Goal: Transaction & Acquisition: Purchase product/service

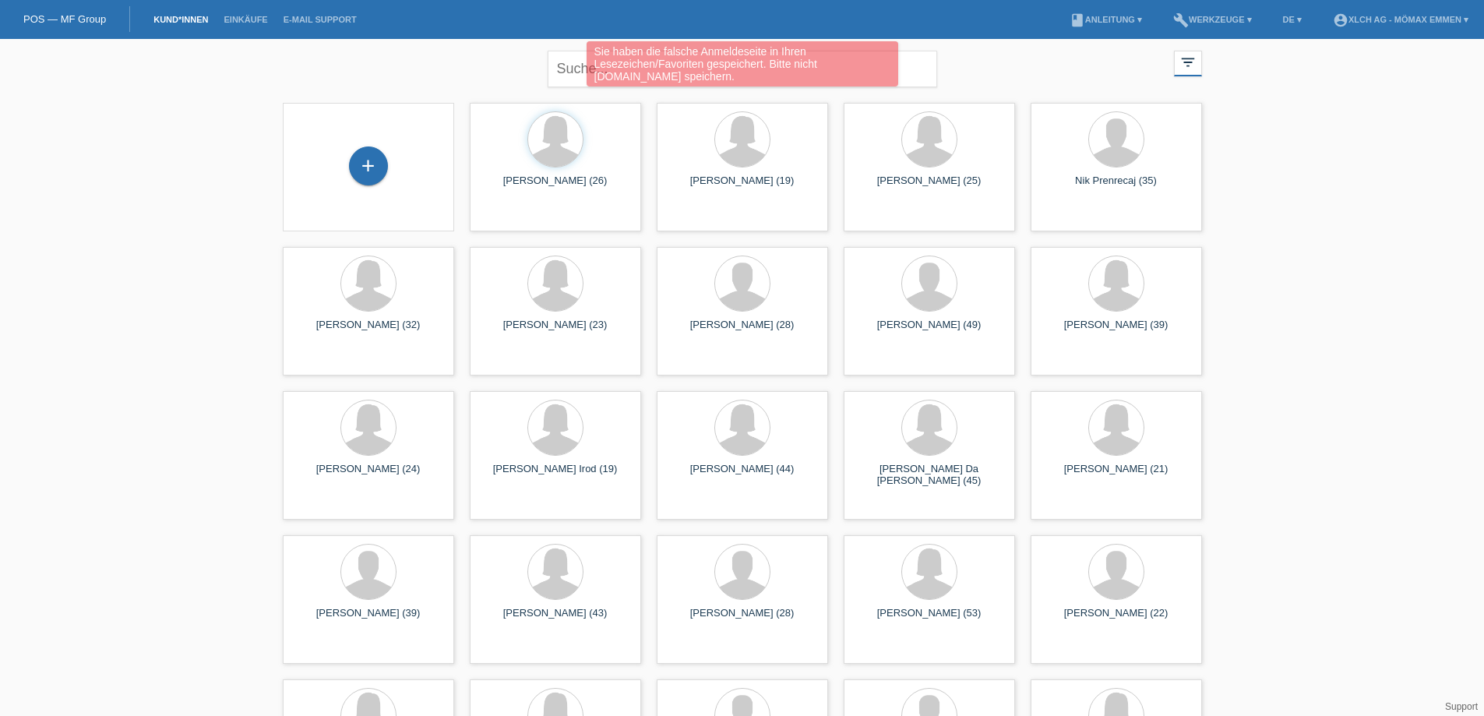
click at [579, 67] on div "Sie haben die falsche Anmeldeseite in Ihren Lesezeichen/Favoriten gespeichert. …" at bounding box center [742, 65] width 890 height 49
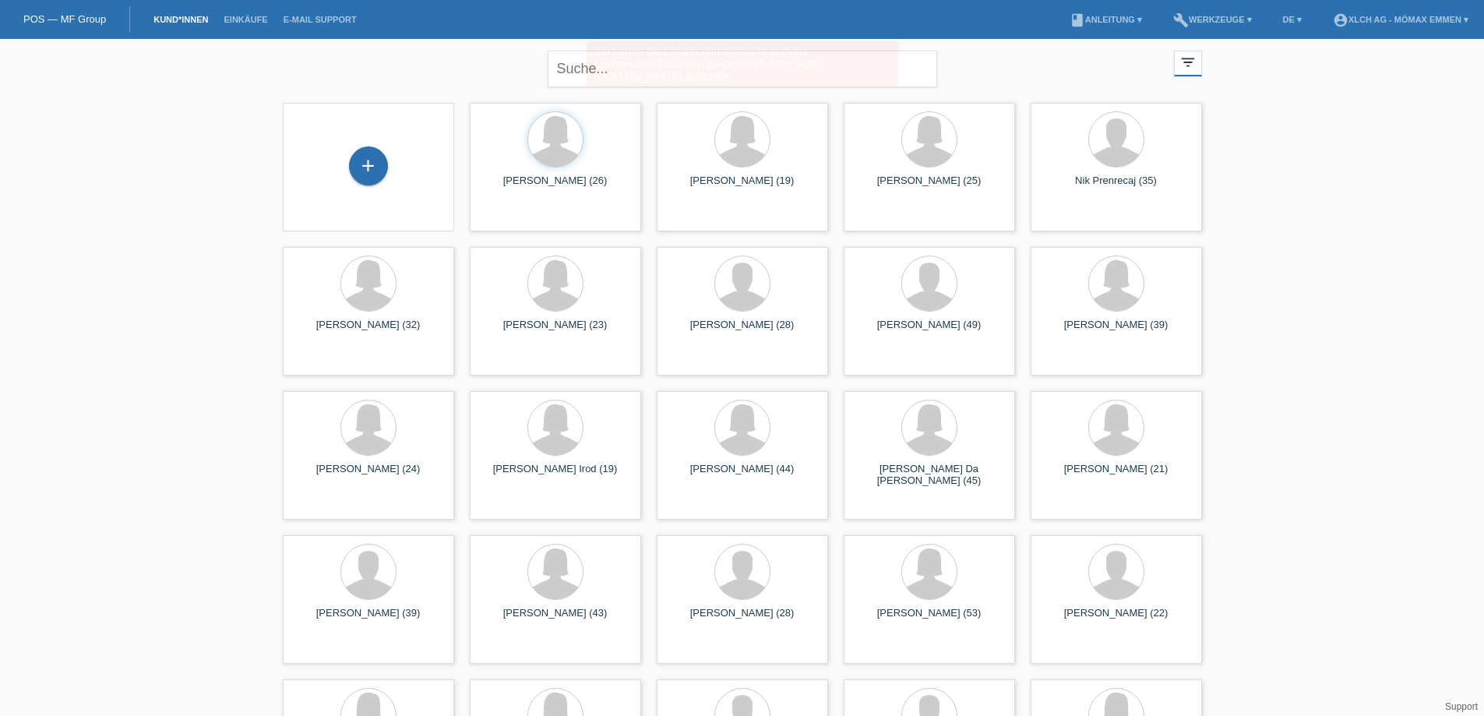
click at [579, 69] on div "Sie haben die falsche Anmeldeseite in Ihren Lesezeichen/Favoriten gespeichert. …" at bounding box center [742, 65] width 890 height 49
click at [590, 71] on input "text" at bounding box center [741, 69] width 389 height 37
type input "GASPERIN"
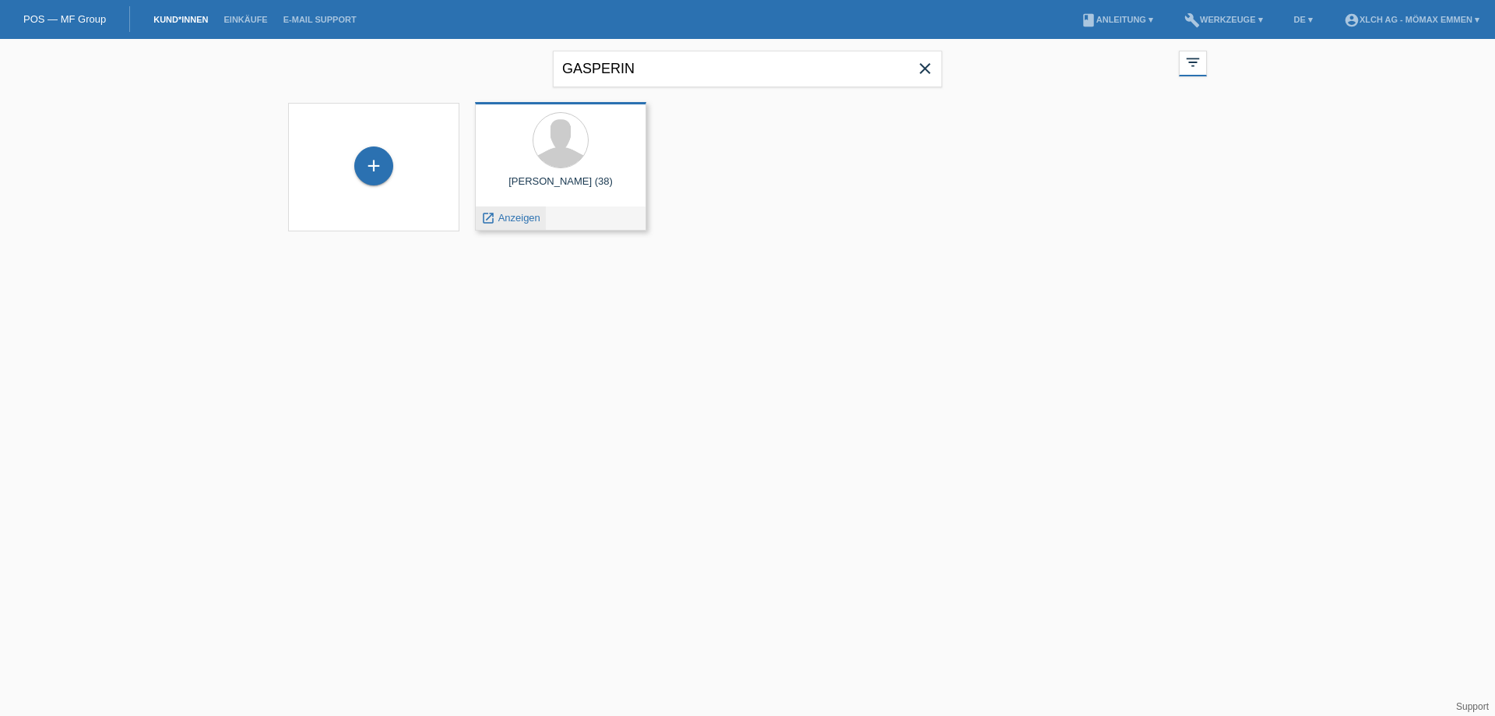
click at [526, 216] on span "Anzeigen" at bounding box center [519, 218] width 42 height 12
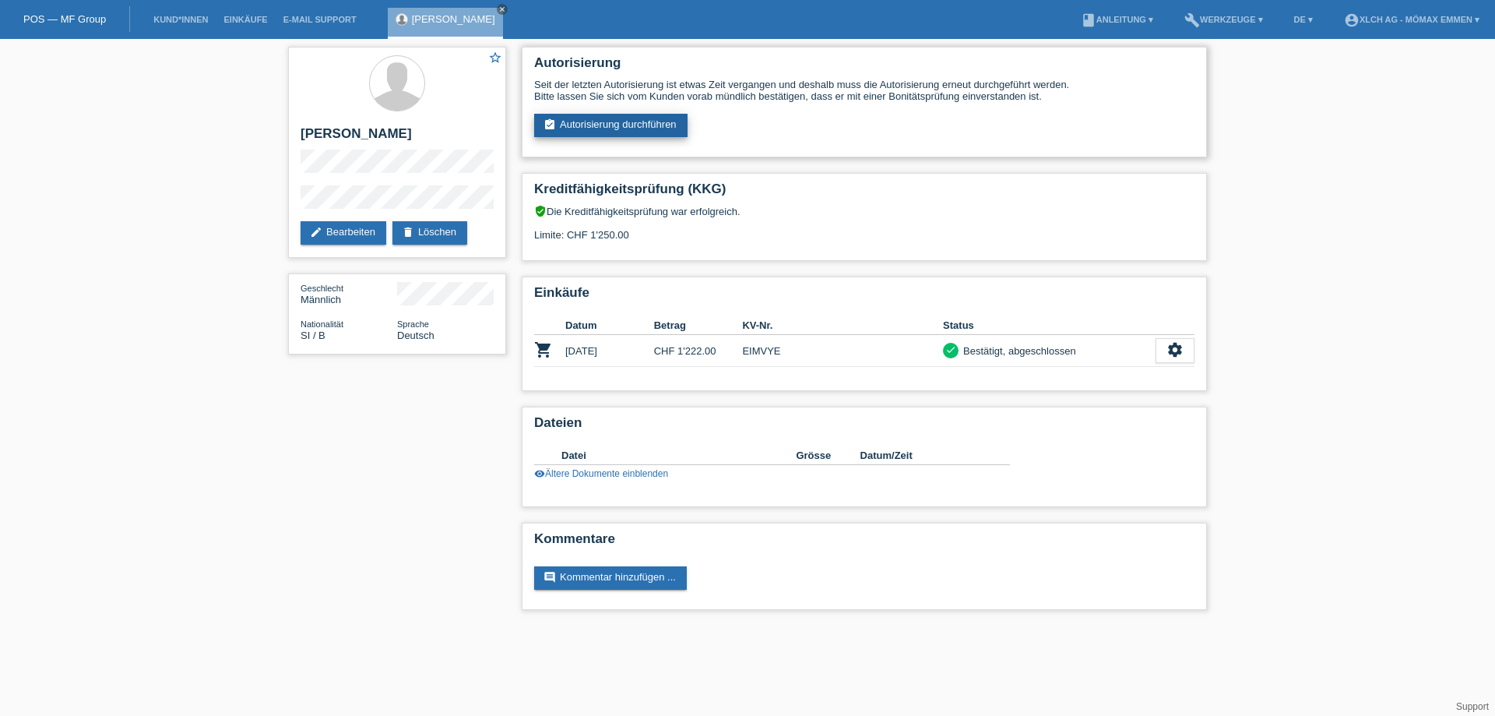
click at [568, 128] on link "assignment_turned_in Autorisierung durchführen" at bounding box center [610, 125] width 153 height 23
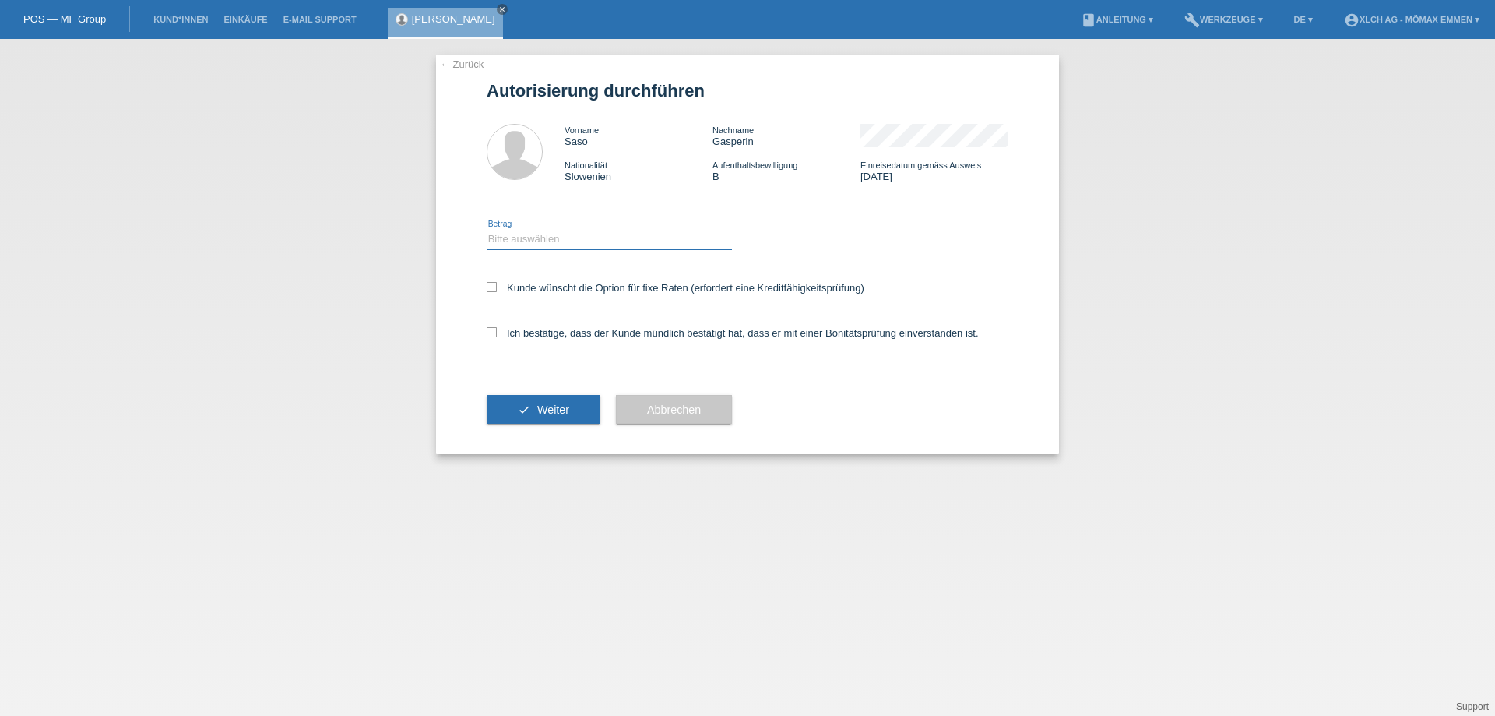
click at [544, 236] on select "Bitte auswählen CHF 1.00 - CHF 499.00 CHF 500.00 - CHF 1'999.00 CHF 2'000.00 - …" at bounding box center [609, 239] width 245 height 19
select select "2"
click at [487, 230] on select "Bitte auswählen CHF 1.00 - CHF 499.00 CHF 500.00 - CHF 1'999.00 CHF 2'000.00 - …" at bounding box center [609, 239] width 245 height 19
click at [565, 283] on label "Kunde wünscht die Option für fixe Raten (erfordert eine Kreditfähigkeitsprüfung)" at bounding box center [676, 288] width 378 height 12
click at [497, 283] on input "Kunde wünscht die Option für fixe Raten (erfordert eine Kreditfähigkeitsprüfung)" at bounding box center [492, 287] width 10 height 10
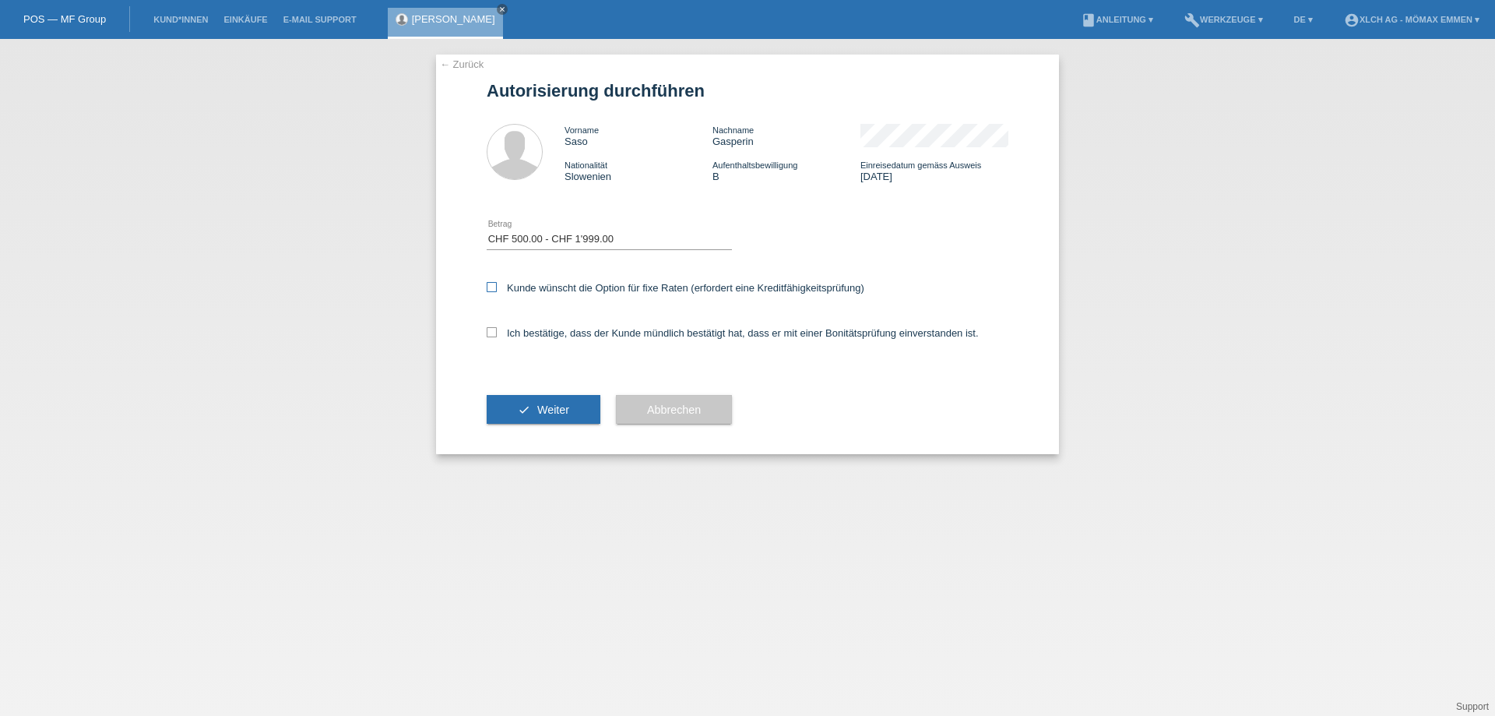
checkbox input "true"
click at [614, 332] on label "Ich bestätige, dass der Kunde mündlich bestätigt hat, dass er mit einer Bonität…" at bounding box center [733, 333] width 492 height 12
click at [497, 332] on input "Ich bestätige, dass der Kunde mündlich bestätigt hat, dass er mit einer Bonität…" at bounding box center [492, 332] width 10 height 10
checkbox input "true"
click at [565, 404] on span "Weiter" at bounding box center [553, 409] width 32 height 12
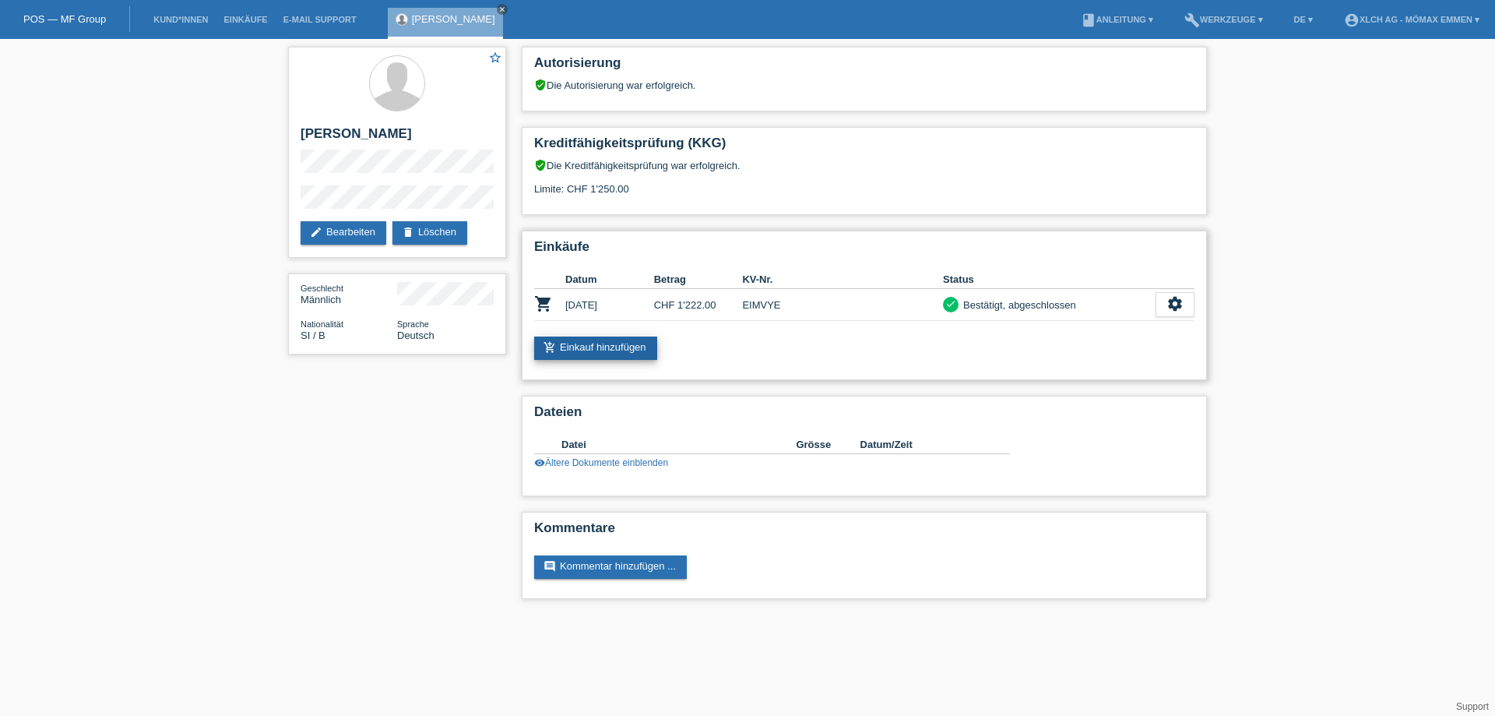
click at [599, 339] on link "add_shopping_cart Einkauf hinzufügen" at bounding box center [595, 347] width 123 height 23
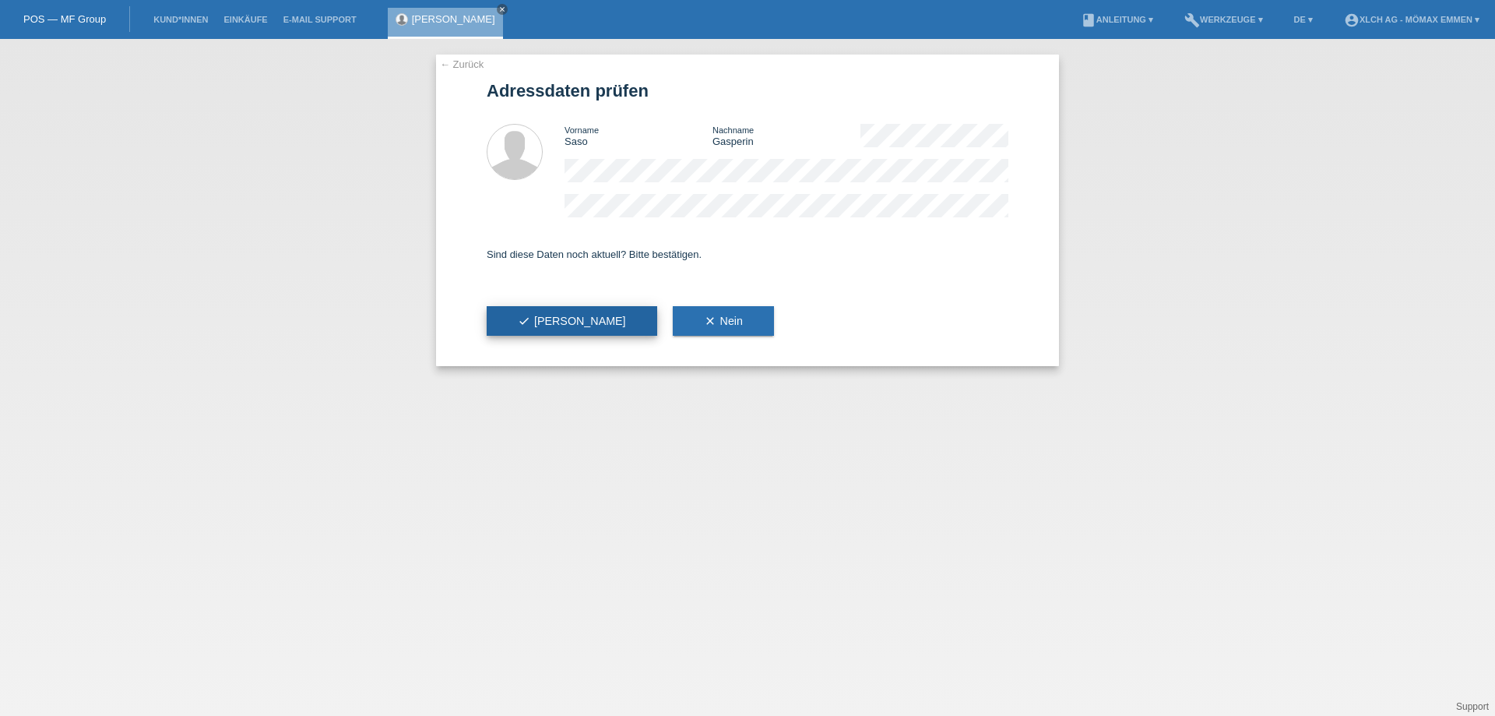
click at [567, 326] on button "check Ja" at bounding box center [572, 321] width 171 height 30
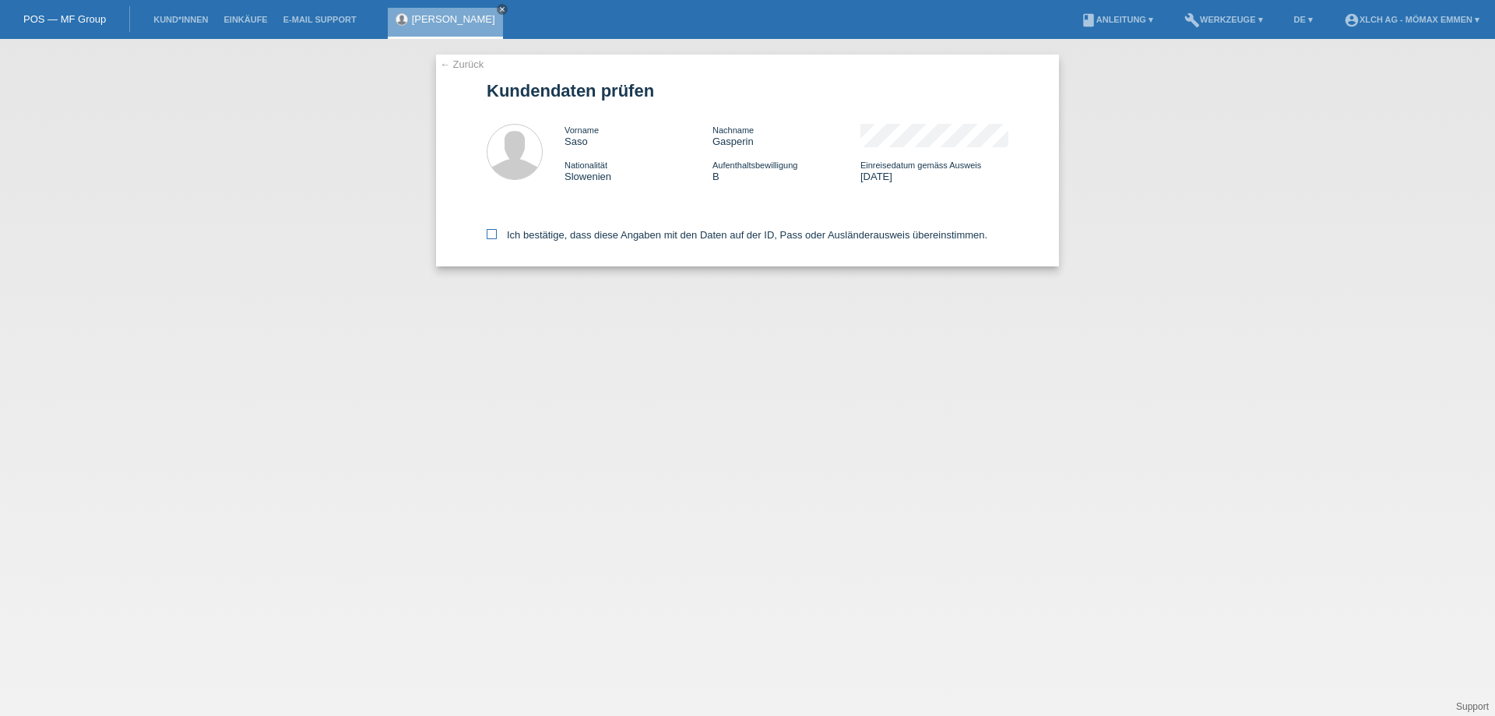
click at [540, 236] on label "Ich bestätige, dass diese Angaben mit den Daten auf der ID, Pass oder Ausländer…" at bounding box center [737, 235] width 501 height 12
click at [497, 236] on input "Ich bestätige, dass diese Angaben mit den Daten auf der ID, Pass oder Ausländer…" at bounding box center [492, 234] width 10 height 10
checkbox input "true"
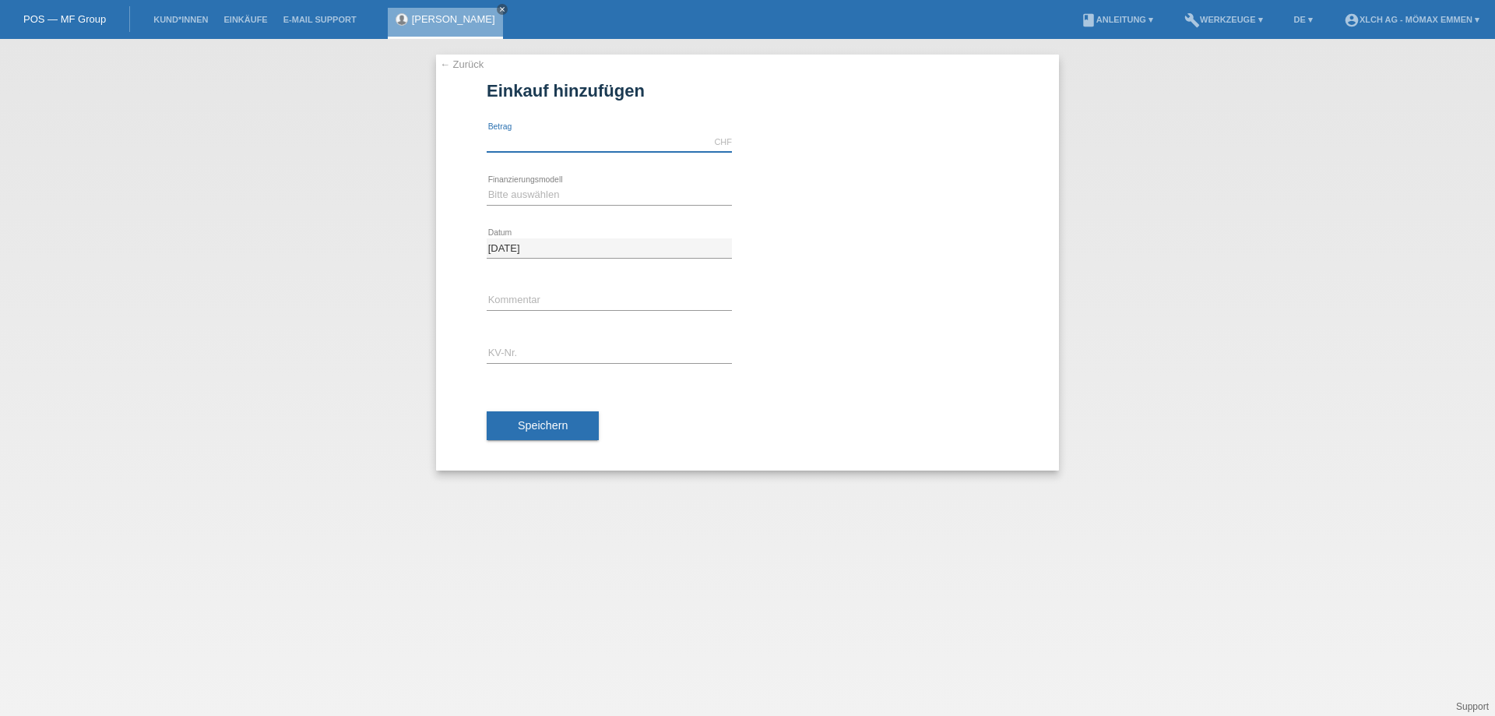
click at [566, 143] on input "text" at bounding box center [609, 141] width 245 height 19
click at [469, 63] on link "← Zurück" at bounding box center [462, 64] width 44 height 12
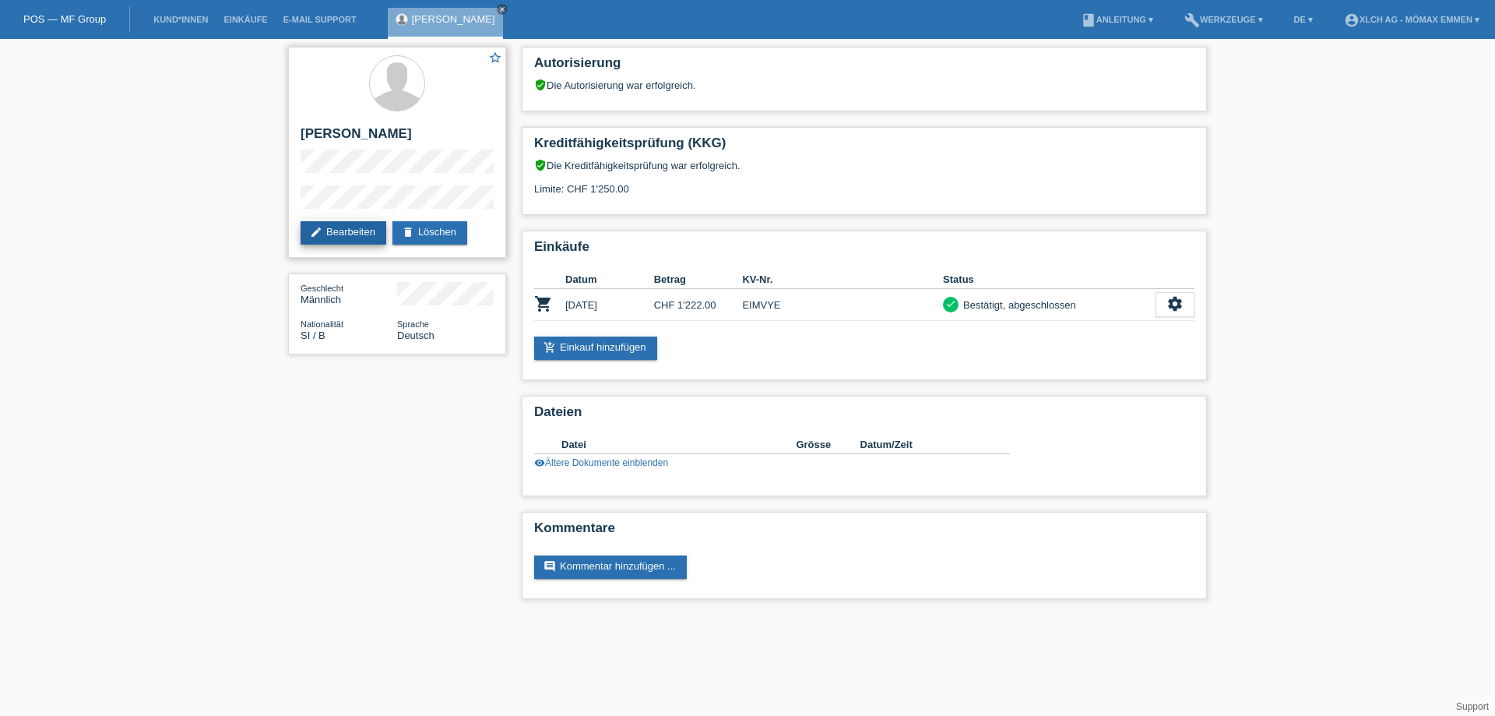
click at [357, 233] on link "edit Bearbeiten" at bounding box center [344, 232] width 86 height 23
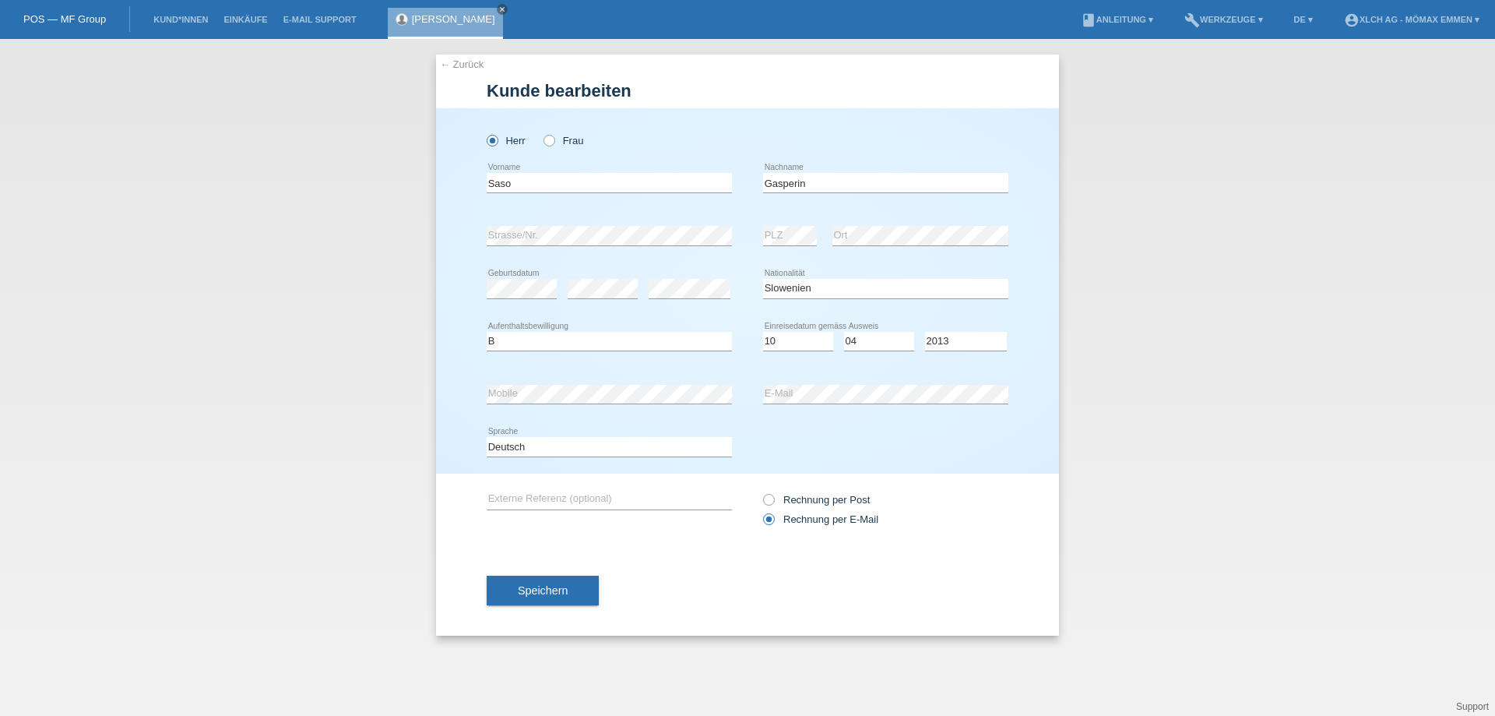
select select "SI"
select select "B"
select select "10"
select select "04"
select select "2013"
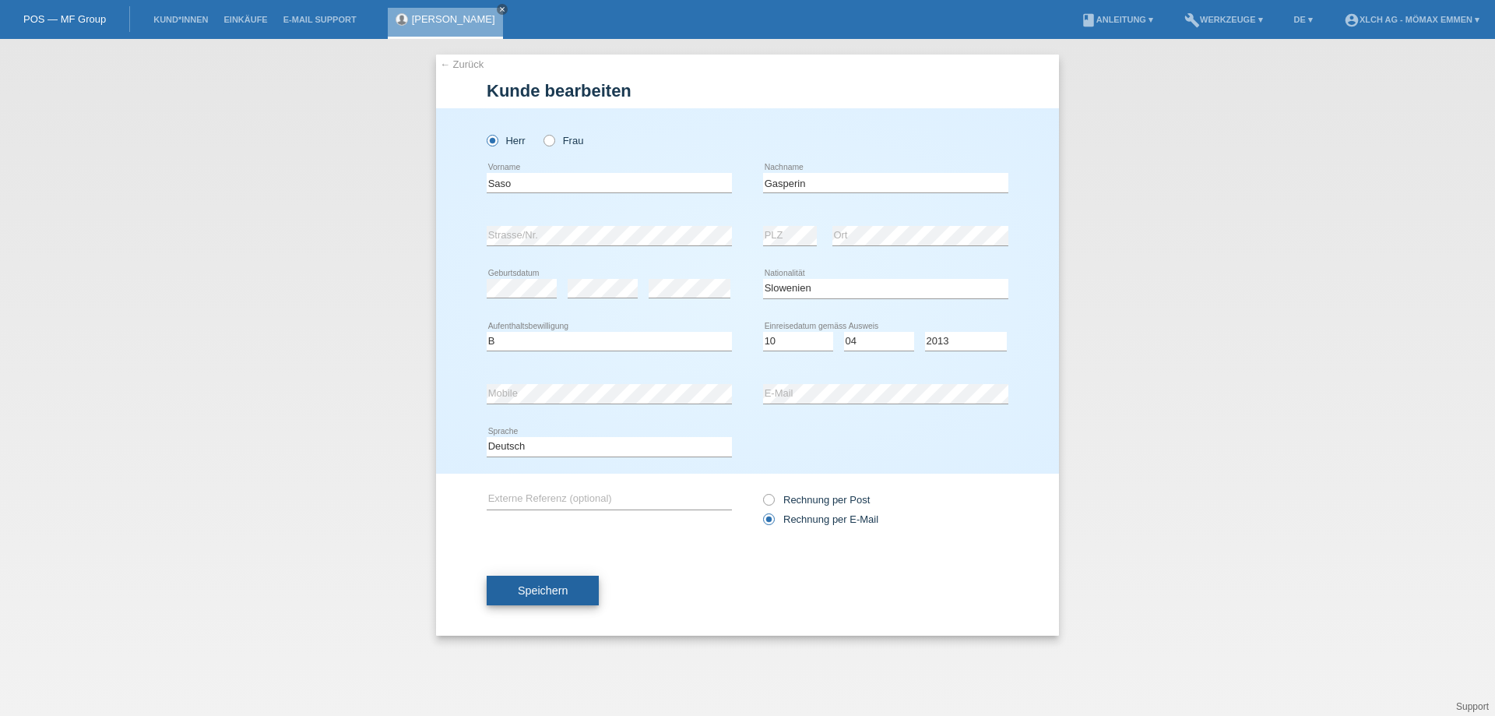
click at [573, 593] on button "Speichern" at bounding box center [543, 590] width 112 height 30
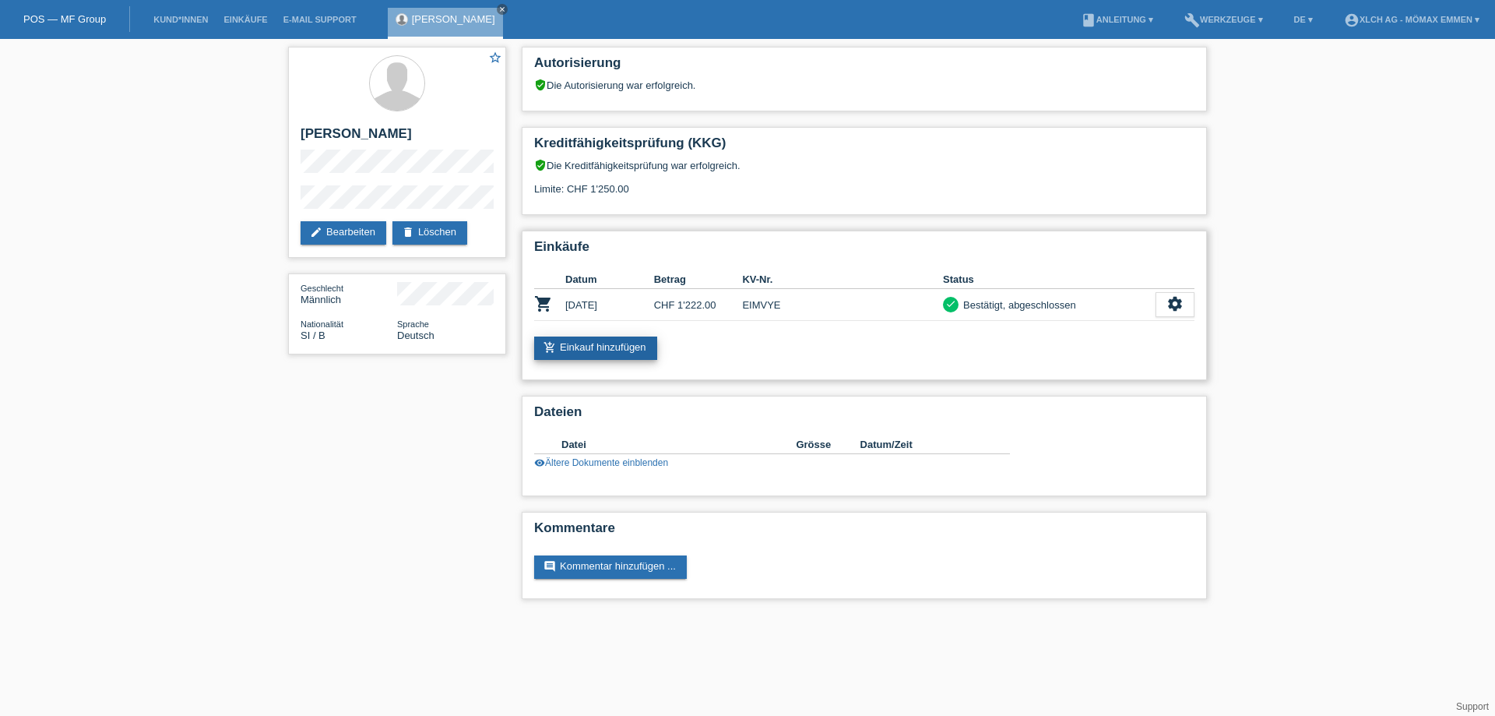
click at [598, 350] on link "add_shopping_cart Einkauf hinzufügen" at bounding box center [595, 347] width 123 height 23
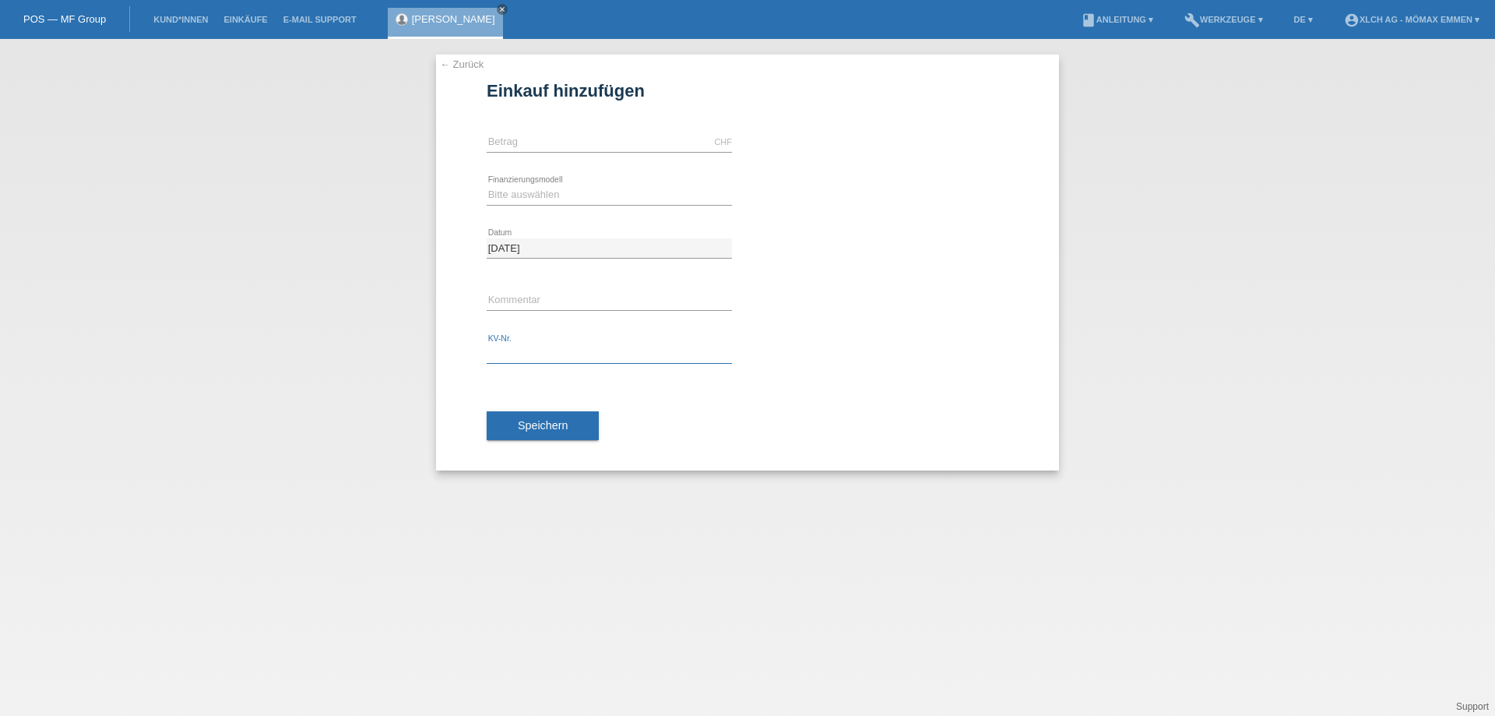
click at [533, 348] on input "text" at bounding box center [609, 353] width 245 height 19
paste input "EIN4KB"
type input "EIN4KB"
click at [532, 192] on select "Bitte auswählen Kauf auf Rechnung mit Teilzahlungsoption Fixe Raten - Zinsübern…" at bounding box center [609, 194] width 245 height 19
select select "113"
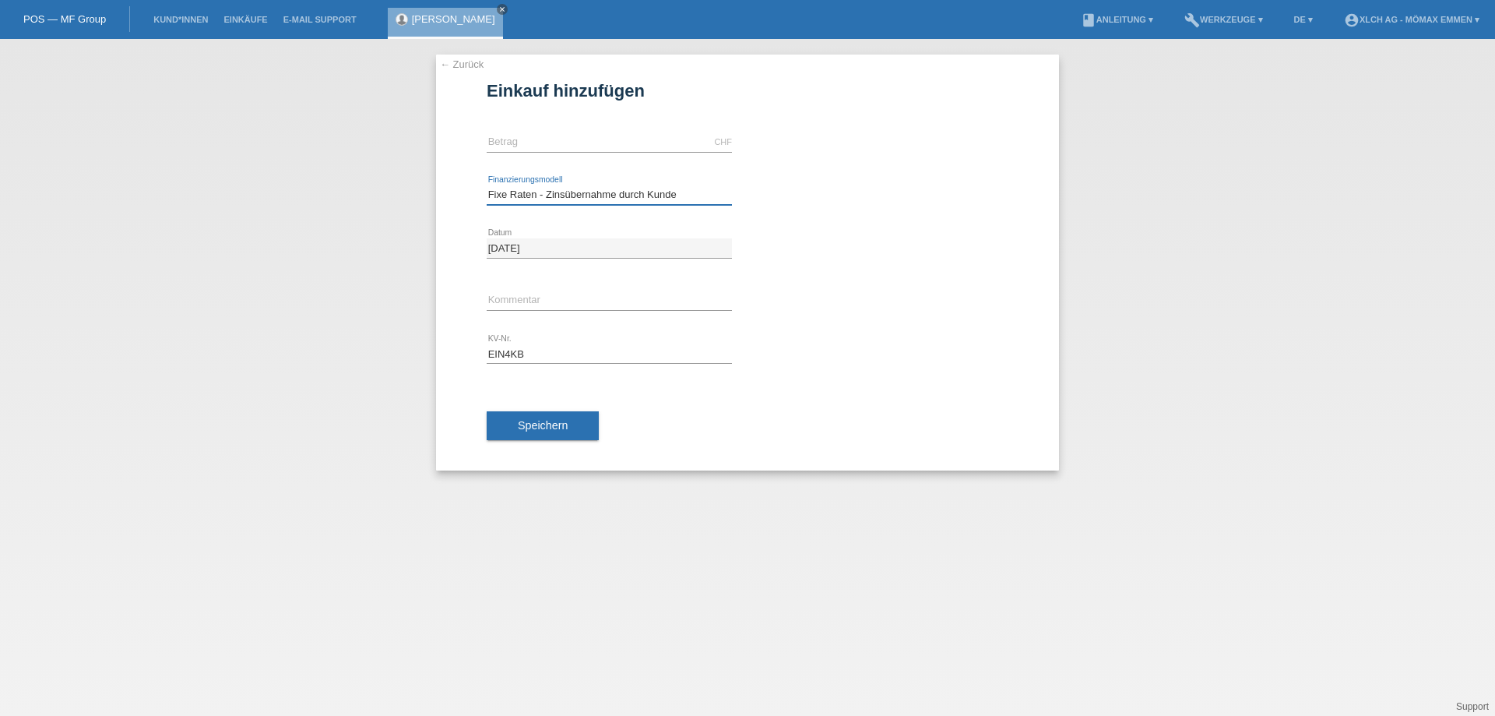
click at [487, 185] on select "Bitte auswählen Kauf auf Rechnung mit Teilzahlungsoption Fixe Raten - Zinsübern…" at bounding box center [609, 194] width 245 height 19
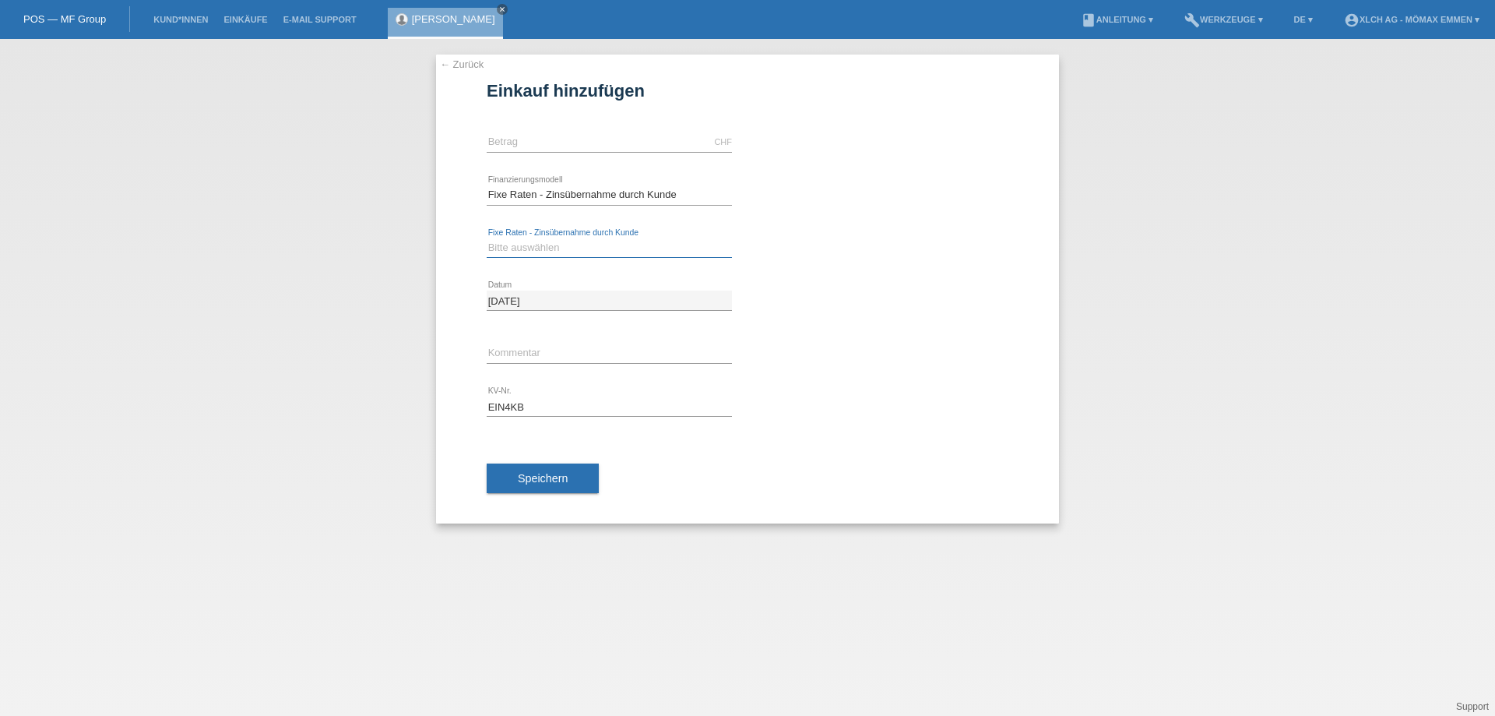
click at [583, 251] on select "Bitte auswählen 6 Raten 12 Raten 24 Raten 36 Raten" at bounding box center [609, 247] width 245 height 19
select select "325"
click at [487, 238] on select "Bitte auswählen 6 Raten 12 Raten 24 Raten 36 Raten" at bounding box center [609, 247] width 245 height 19
click at [597, 132] on div "CHF error Betrag" at bounding box center [609, 142] width 245 height 53
click at [590, 139] on input "text" at bounding box center [609, 141] width 245 height 19
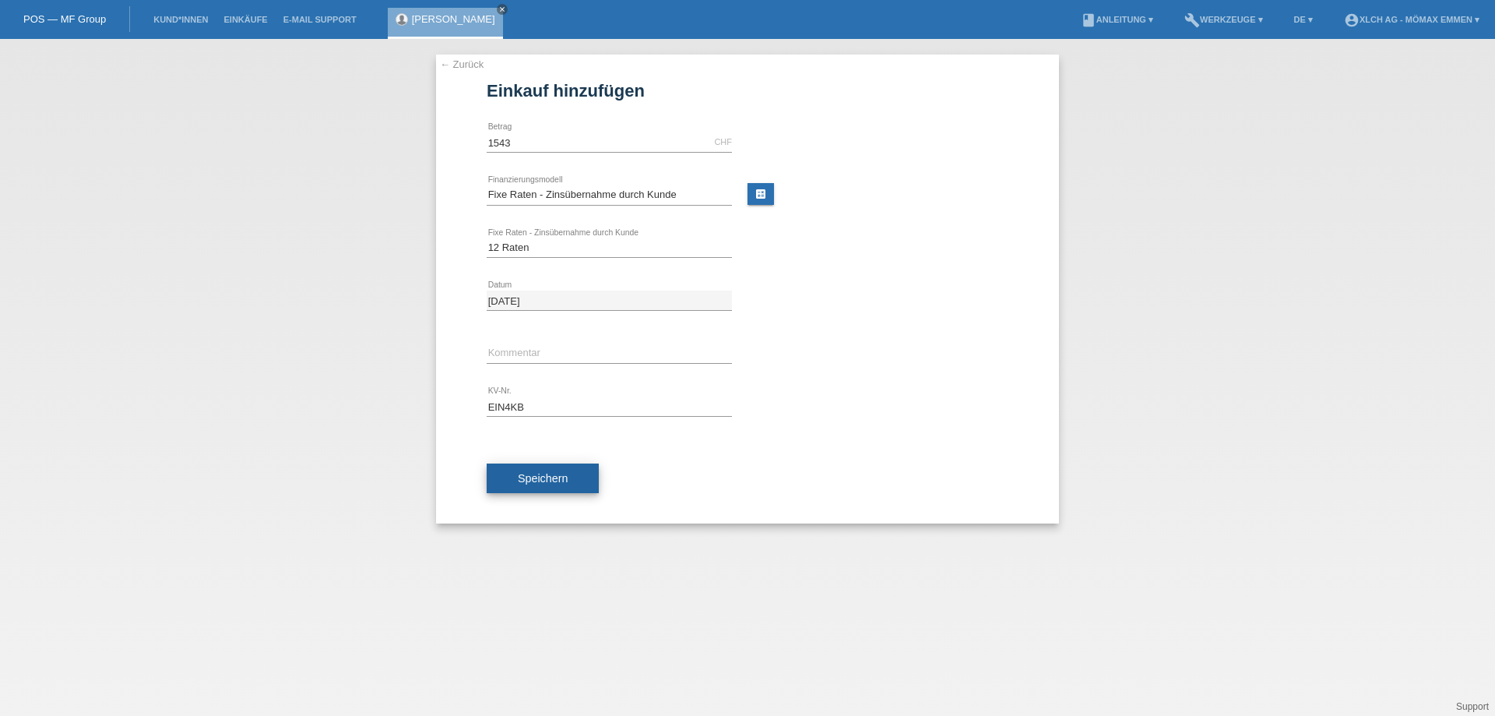
type input "1543.00"
click at [553, 477] on span "Speichern" at bounding box center [543, 478] width 50 height 12
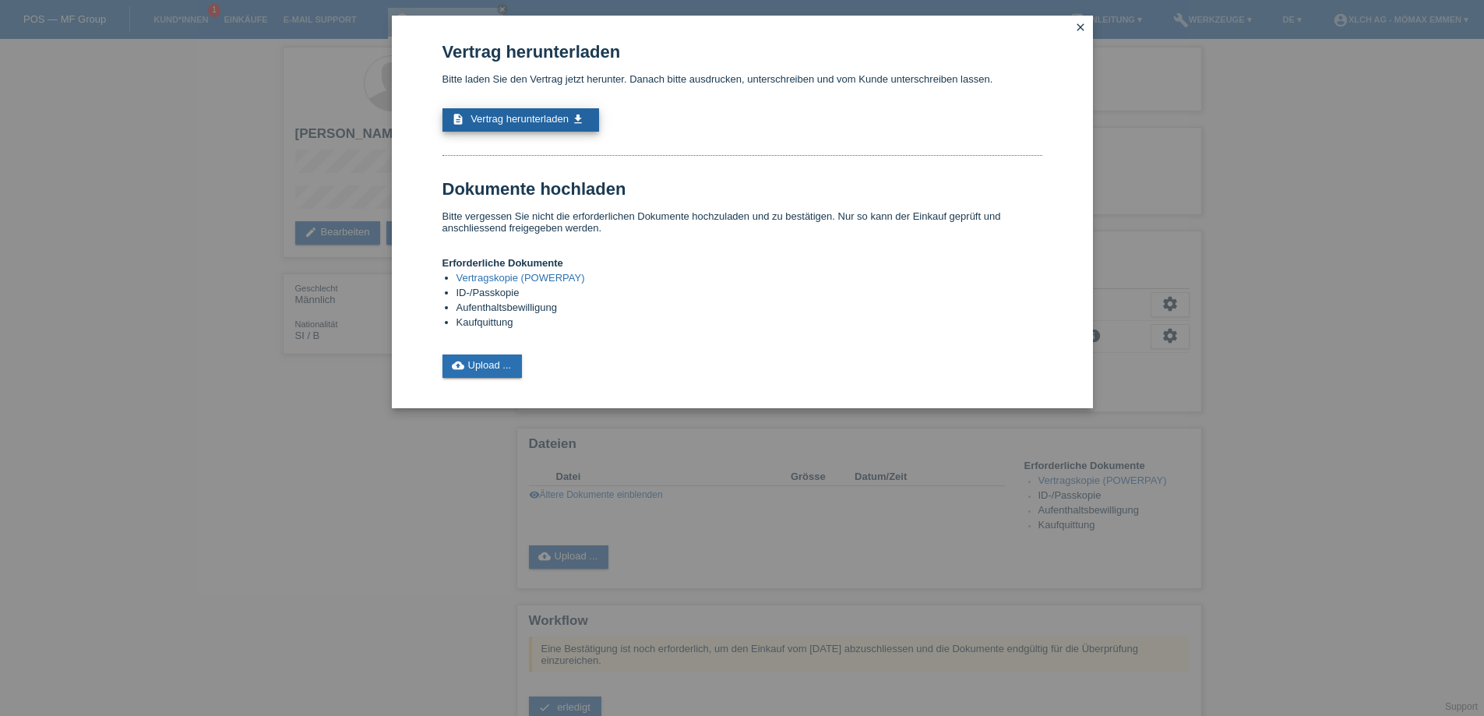
click at [536, 120] on span "Vertrag herunterladen" at bounding box center [519, 119] width 98 height 12
click at [516, 361] on link "cloud_upload Upload ..." at bounding box center [482, 365] width 80 height 23
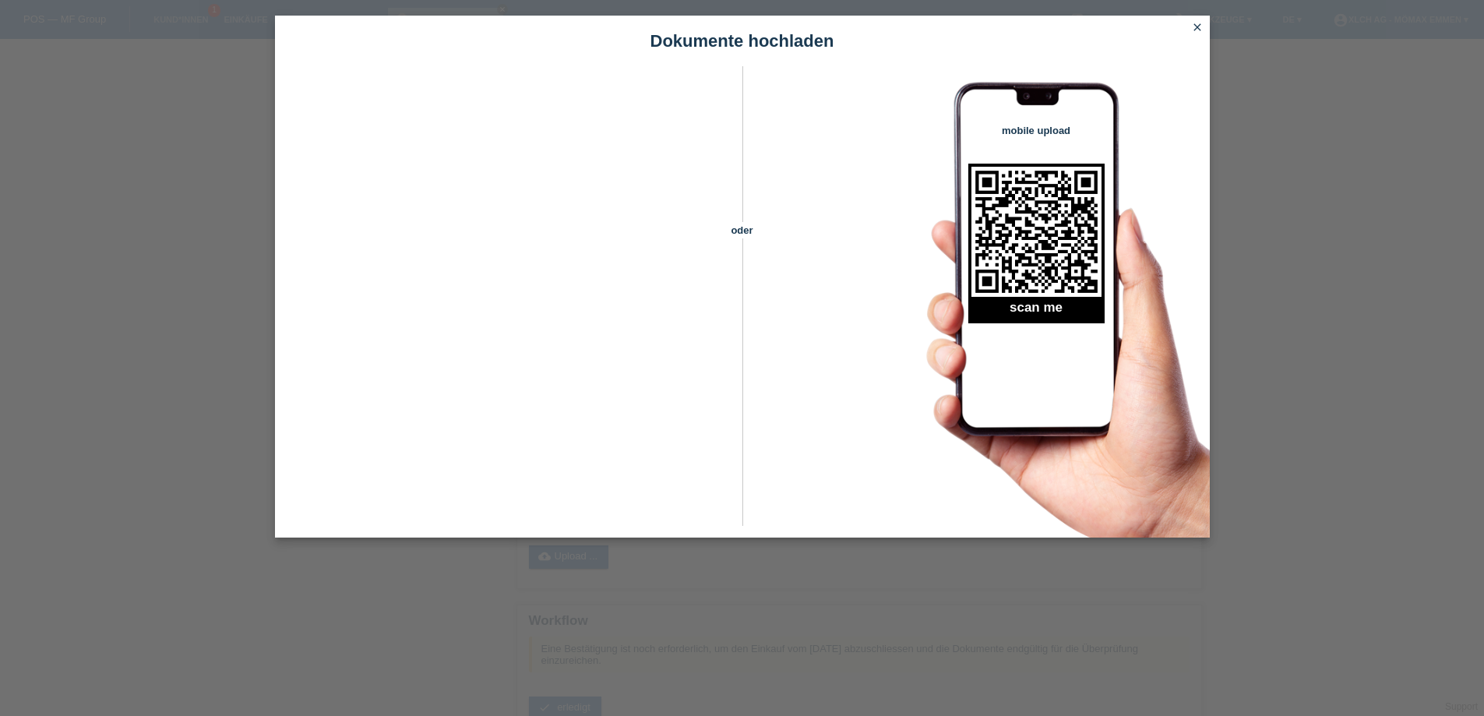
click at [1202, 29] on icon "close" at bounding box center [1197, 27] width 12 height 12
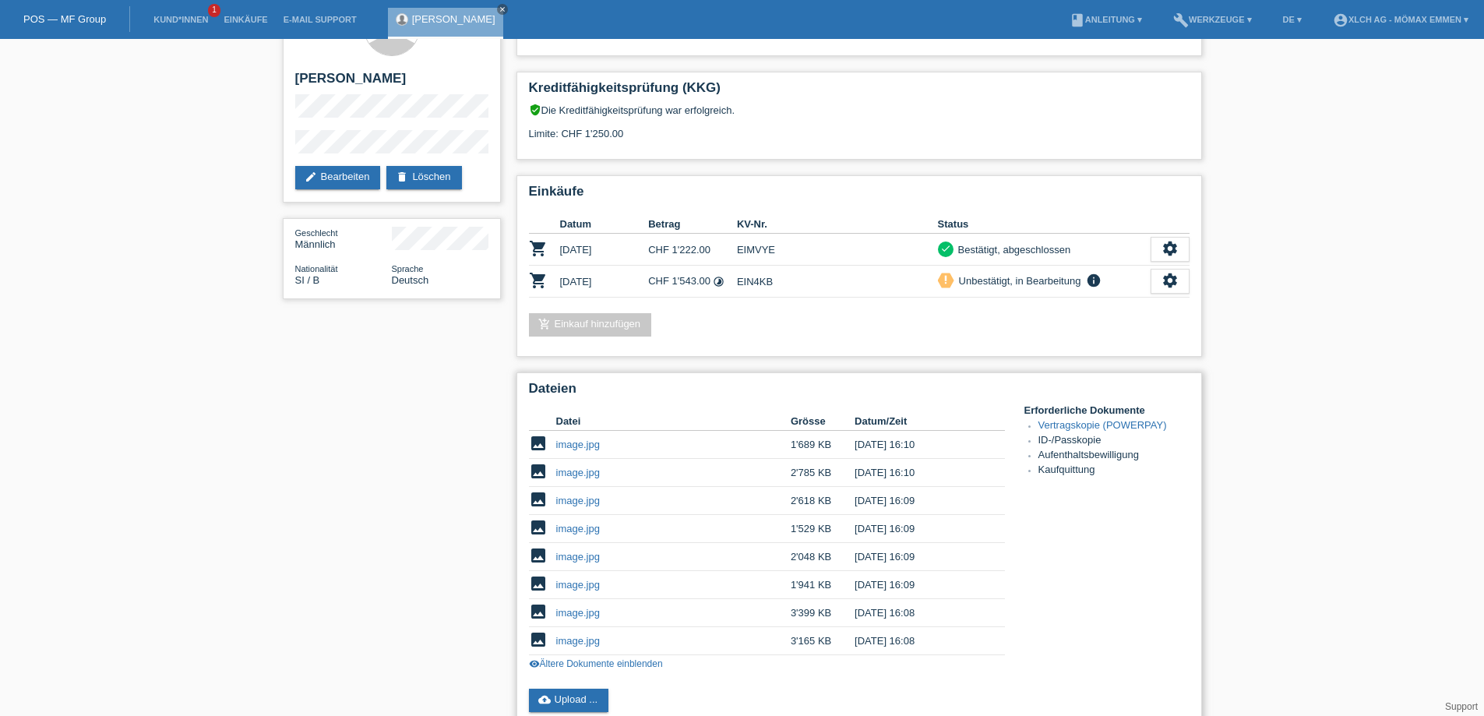
scroll to position [346, 0]
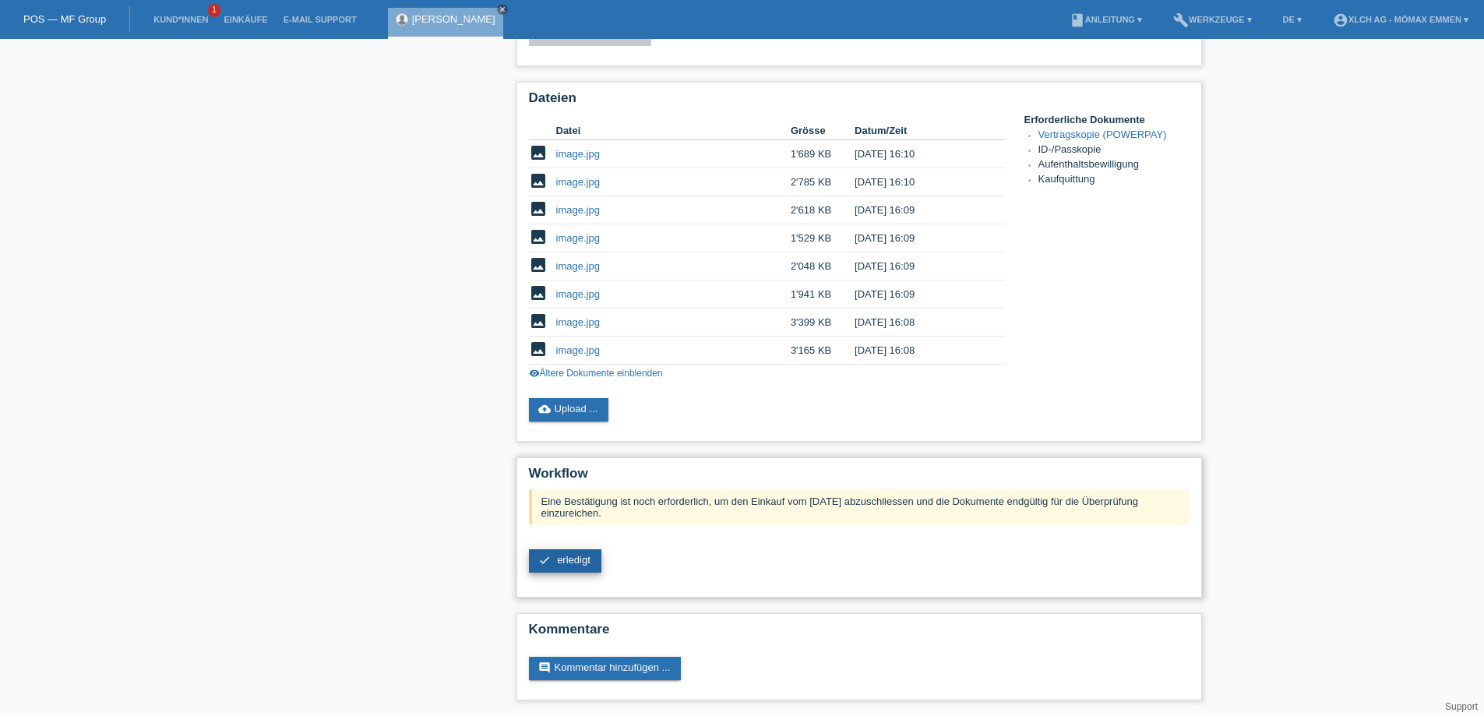
drag, startPoint x: 586, startPoint y: 560, endPoint x: 642, endPoint y: 547, distance: 57.4
click at [586, 561] on span "erledigt" at bounding box center [573, 560] width 33 height 12
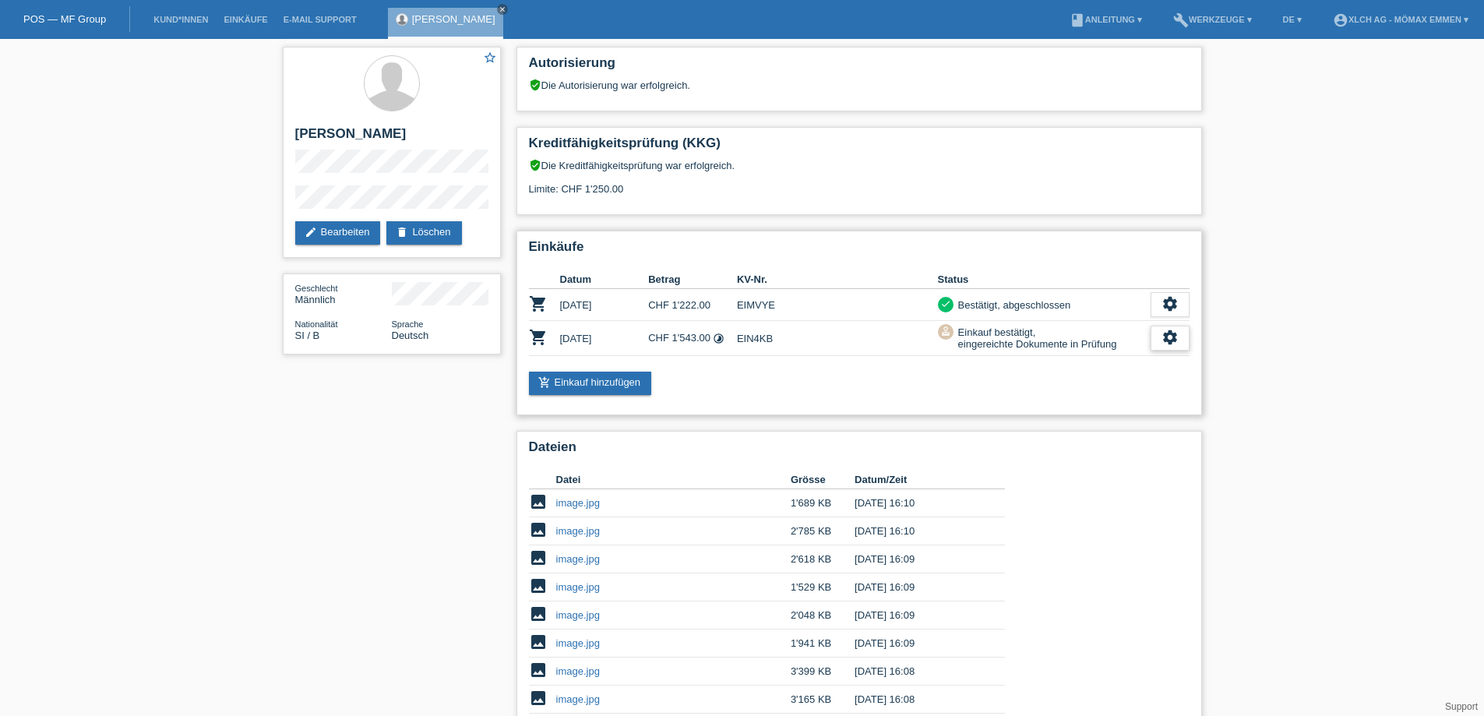
click at [1173, 338] on icon "settings" at bounding box center [1169, 337] width 17 height 17
click at [1071, 436] on span "Quittung herunterladen" at bounding box center [1067, 432] width 108 height 19
